Goal: Task Accomplishment & Management: Complete application form

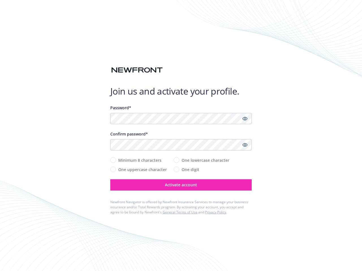
click at [181, 136] on div "Confirm password*" at bounding box center [180, 134] width 141 height 6
click at [245, 119] on icon "Show password" at bounding box center [244, 118] width 5 height 5
click at [245, 145] on icon "Show password" at bounding box center [244, 144] width 5 height 5
click at [181, 185] on span "Activate account" at bounding box center [181, 184] width 32 height 5
